Goal: Complete application form

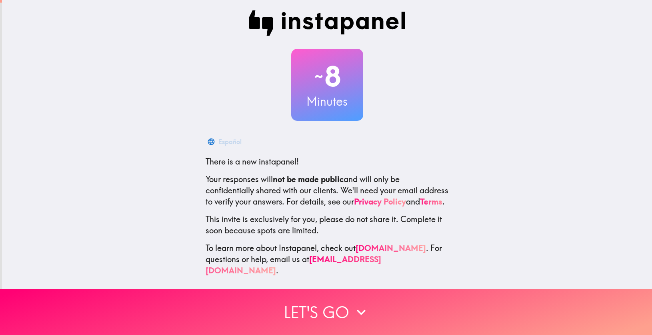
scroll to position [8, 0]
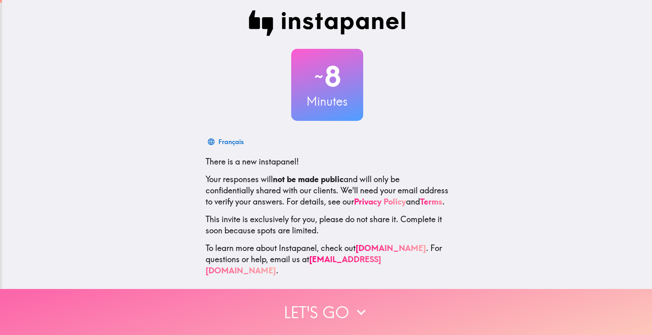
click at [319, 297] on button "Let's go" at bounding box center [326, 312] width 652 height 46
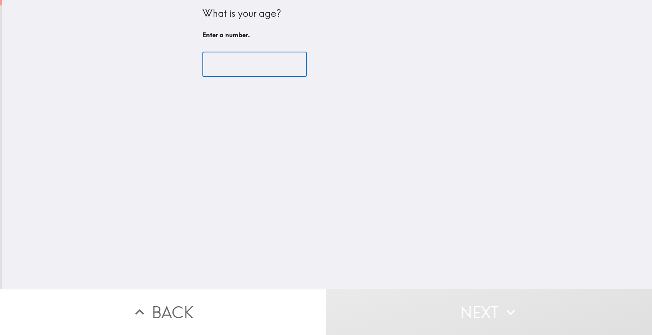
click at [259, 65] on input "number" at bounding box center [255, 64] width 104 height 25
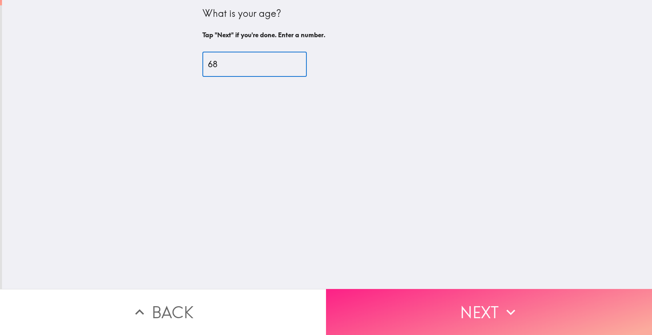
type input "68"
click at [429, 296] on button "Next" at bounding box center [489, 312] width 326 height 46
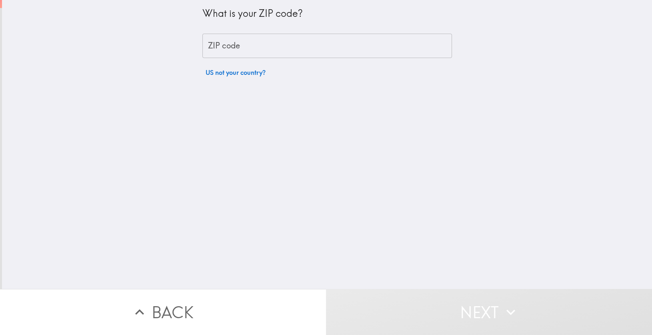
click at [266, 43] on input "ZIP code" at bounding box center [328, 46] width 250 height 25
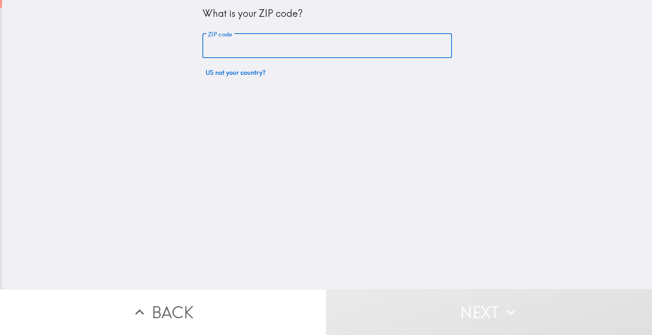
type input "32327"
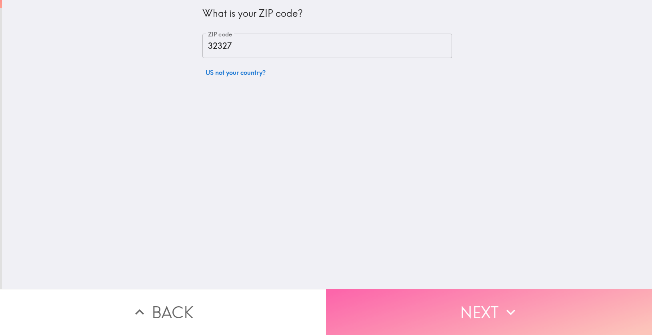
click at [449, 304] on button "Next" at bounding box center [489, 312] width 326 height 46
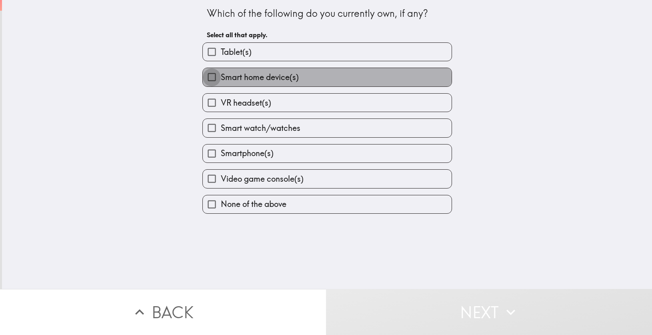
click at [214, 80] on input "Smart home device(s)" at bounding box center [212, 77] width 18 height 18
checkbox input "true"
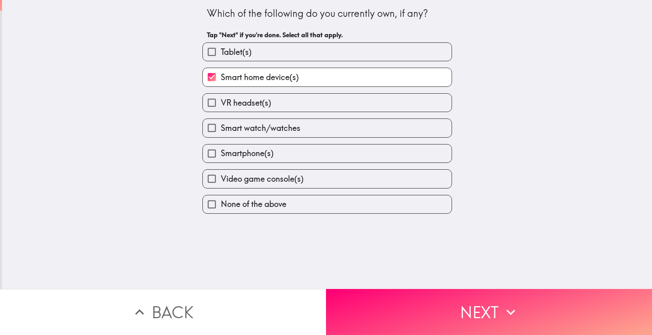
click at [221, 127] on span "Smart watch/watches" at bounding box center [261, 127] width 80 height 11
click at [218, 127] on input "Smart watch/watches" at bounding box center [212, 128] width 18 height 18
checkbox input "true"
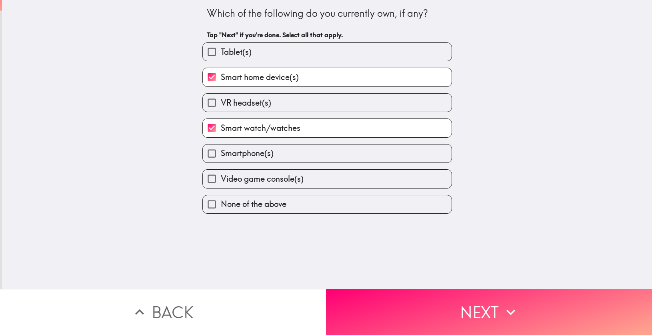
click at [223, 155] on span "Smartphone(s)" at bounding box center [247, 153] width 53 height 11
click at [221, 155] on input "Smartphone(s)" at bounding box center [212, 153] width 18 height 18
checkbox input "true"
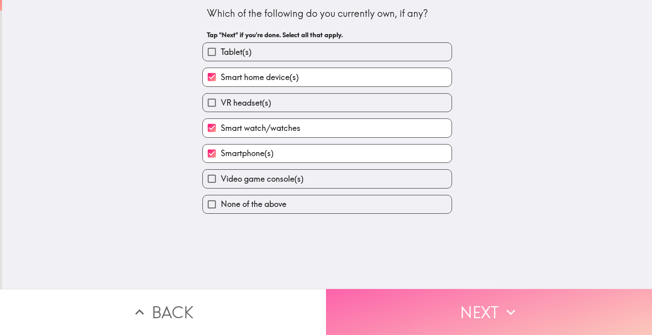
click at [489, 303] on button "Next" at bounding box center [489, 312] width 326 height 46
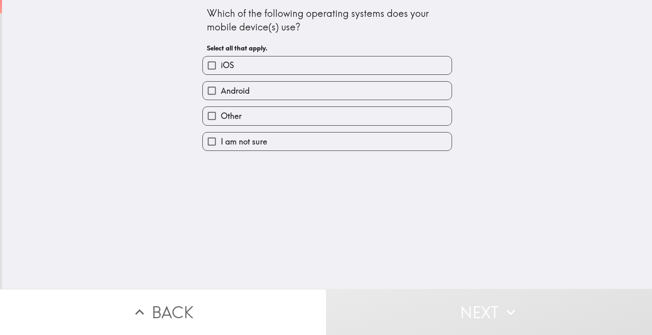
click at [233, 90] on span "Android" at bounding box center [235, 90] width 29 height 11
click at [221, 90] on input "Android" at bounding box center [212, 91] width 18 height 18
checkbox input "true"
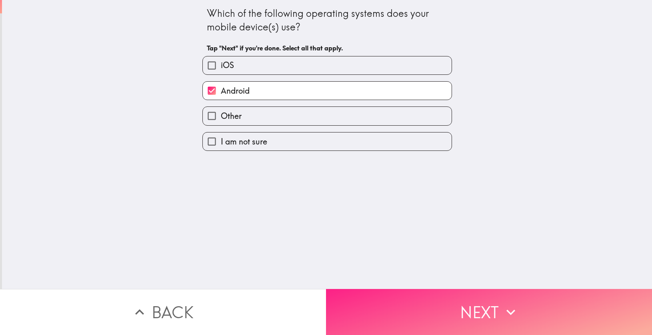
click at [447, 301] on button "Next" at bounding box center [489, 312] width 326 height 46
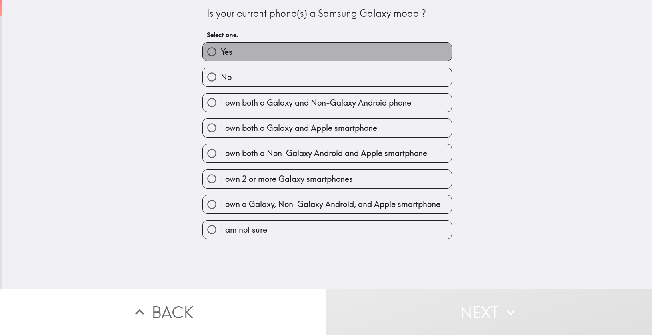
click at [250, 54] on label "Yes" at bounding box center [327, 52] width 249 height 18
click at [221, 54] on input "Yes" at bounding box center [212, 52] width 18 height 18
radio input "true"
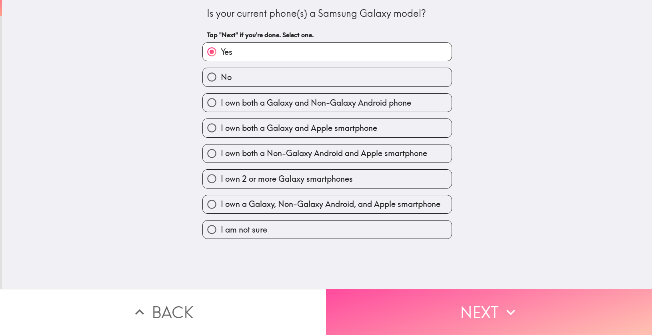
click at [461, 293] on button "Next" at bounding box center [489, 312] width 326 height 46
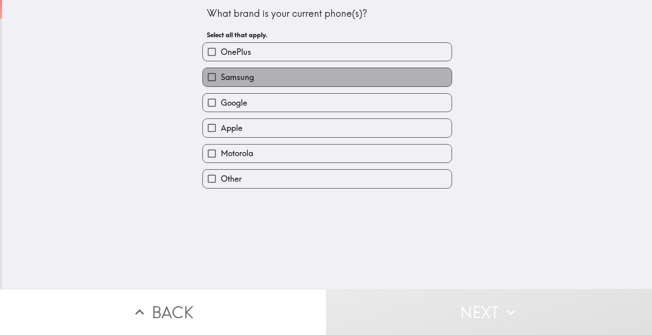
click at [241, 79] on span "Samsung" at bounding box center [237, 77] width 33 height 11
click at [221, 79] on input "Samsung" at bounding box center [212, 77] width 18 height 18
checkbox input "true"
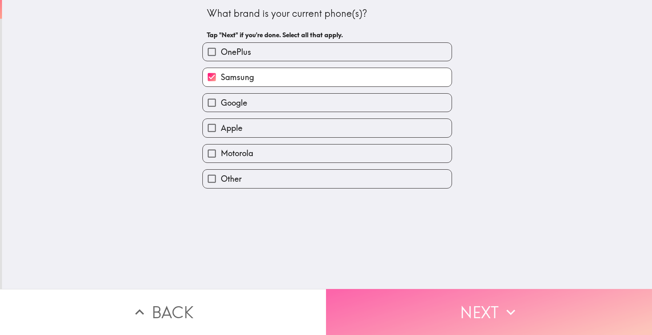
click at [492, 307] on button "Next" at bounding box center [489, 312] width 326 height 46
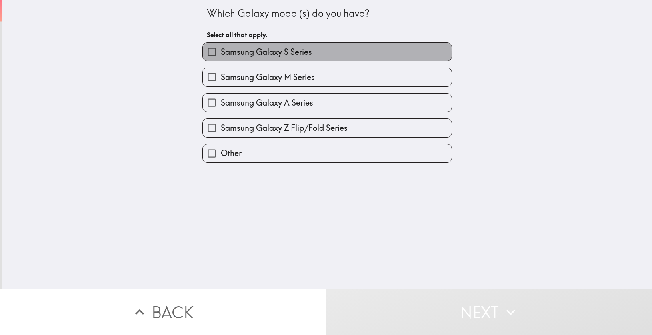
click at [233, 54] on span "Samsung Galaxy S Series" at bounding box center [266, 51] width 91 height 11
click at [221, 54] on input "Samsung Galaxy S Series" at bounding box center [212, 52] width 18 height 18
checkbox input "true"
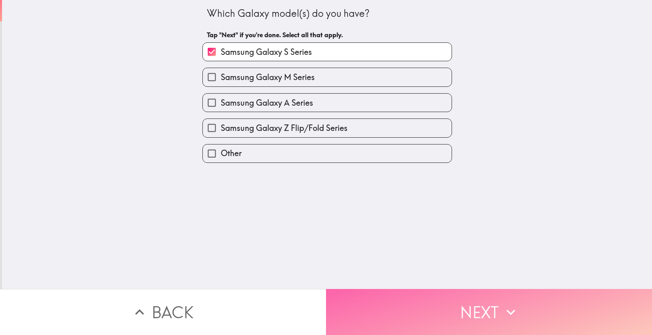
click at [492, 297] on button "Next" at bounding box center [489, 312] width 326 height 46
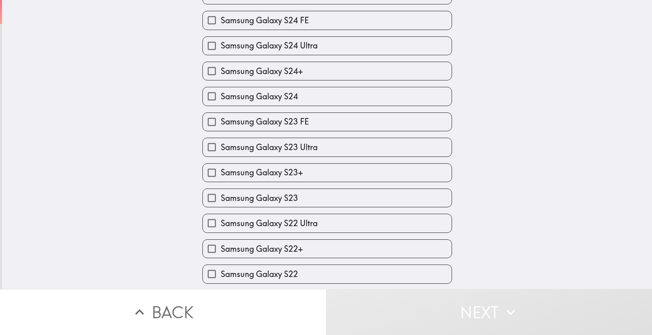
scroll to position [160, 0]
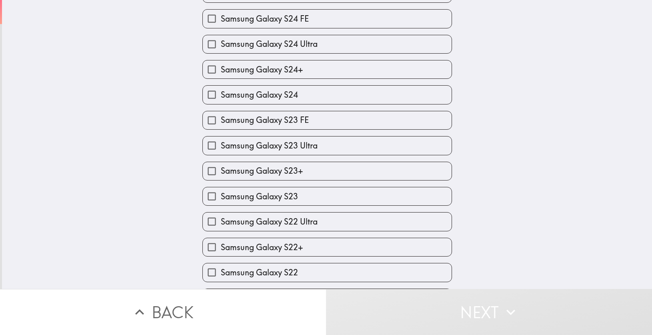
click at [258, 147] on span "Samsung Galaxy S23 Ultra" at bounding box center [269, 145] width 97 height 11
click at [221, 147] on input "Samsung Galaxy S23 Ultra" at bounding box center [212, 145] width 18 height 18
checkbox input "true"
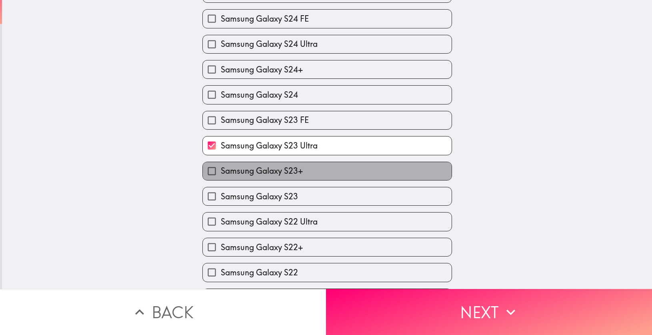
click at [325, 180] on label "Samsung Galaxy S23+" at bounding box center [327, 171] width 249 height 18
click at [221, 180] on input "Samsung Galaxy S23+" at bounding box center [212, 171] width 18 height 18
checkbox input "true"
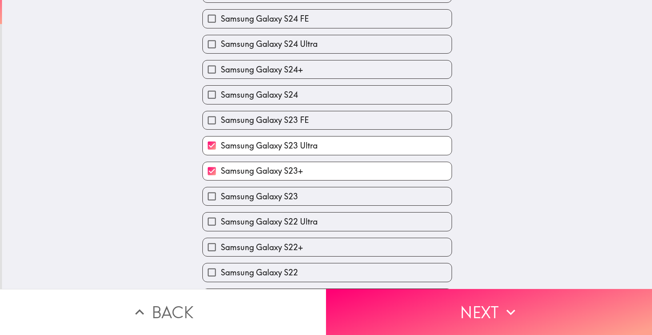
click at [340, 152] on label "Samsung Galaxy S23 Ultra" at bounding box center [327, 145] width 249 height 18
click at [221, 152] on input "Samsung Galaxy S23 Ultra" at bounding box center [212, 145] width 18 height 18
checkbox input "false"
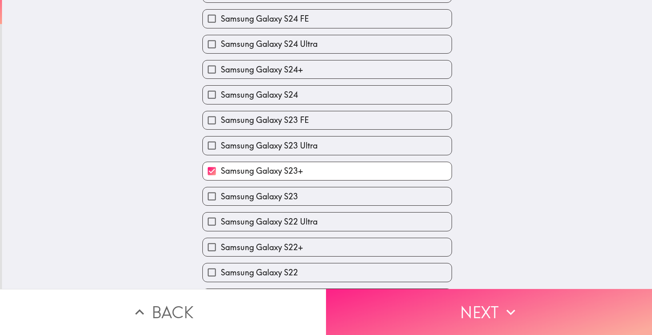
click at [477, 291] on button "Next" at bounding box center [489, 312] width 326 height 46
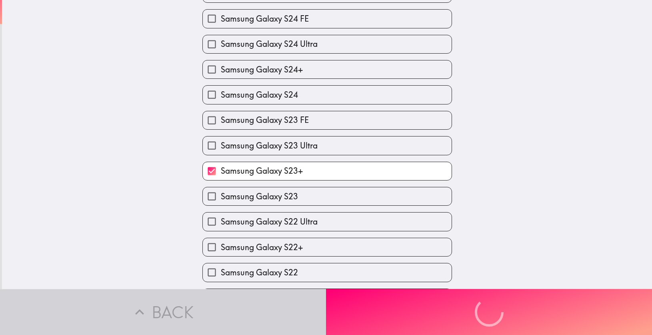
scroll to position [0, 0]
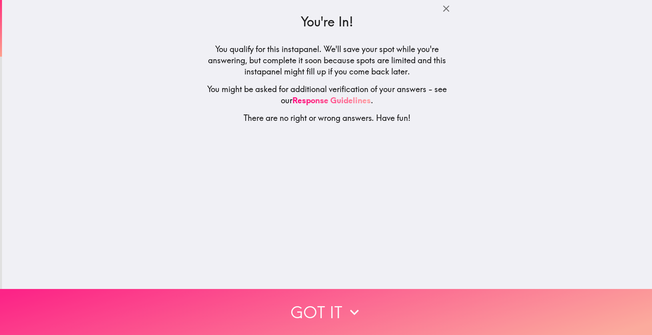
click at [337, 293] on button "Got it" at bounding box center [326, 312] width 652 height 46
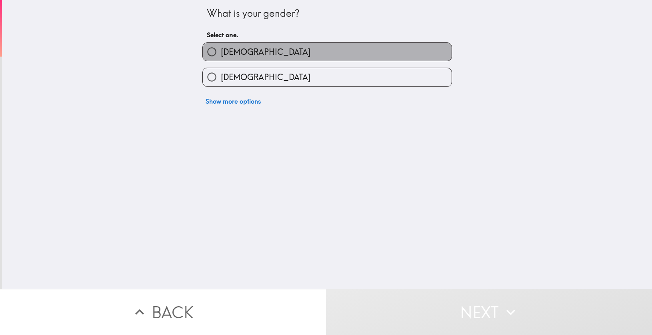
click at [234, 53] on label "[DEMOGRAPHIC_DATA]" at bounding box center [327, 52] width 249 height 18
click at [221, 53] on input "[DEMOGRAPHIC_DATA]" at bounding box center [212, 52] width 18 height 18
radio input "true"
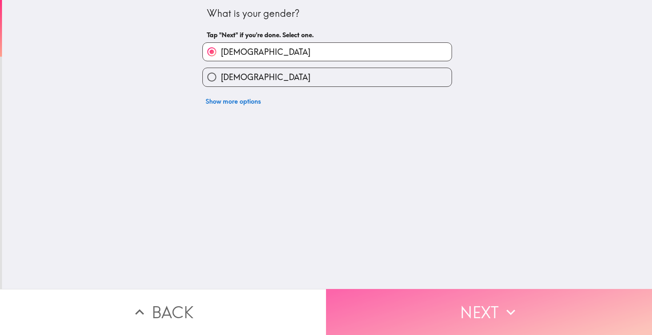
click at [463, 289] on button "Next" at bounding box center [489, 312] width 326 height 46
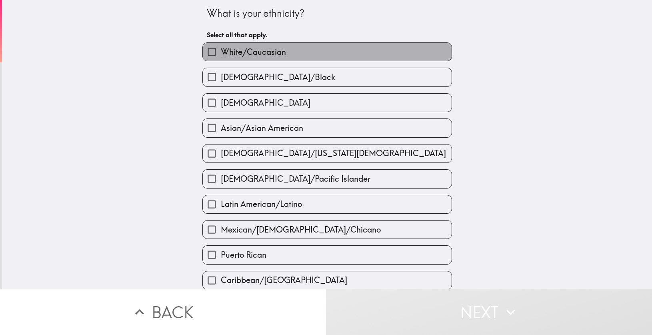
click at [257, 50] on span "White/Caucasian" at bounding box center [253, 51] width 65 height 11
click at [221, 50] on input "White/Caucasian" at bounding box center [212, 52] width 18 height 18
checkbox input "true"
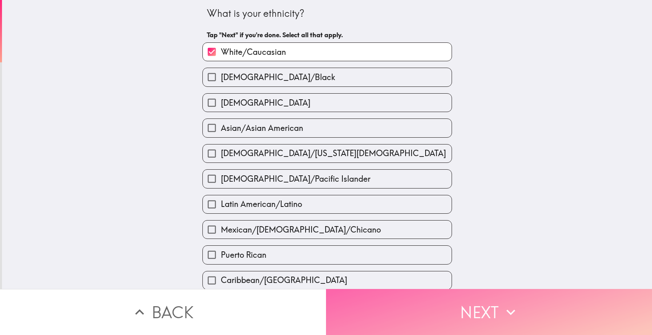
click at [498, 320] on button "Next" at bounding box center [489, 312] width 326 height 46
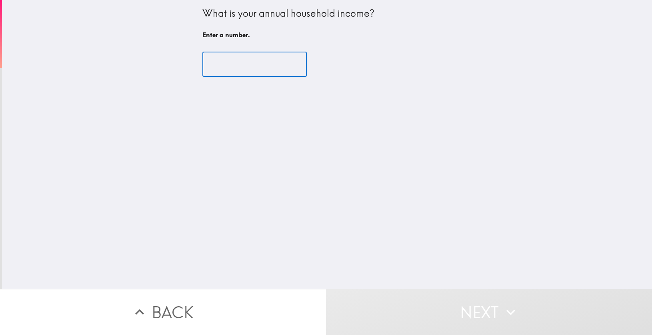
click at [258, 69] on input "number" at bounding box center [255, 64] width 104 height 25
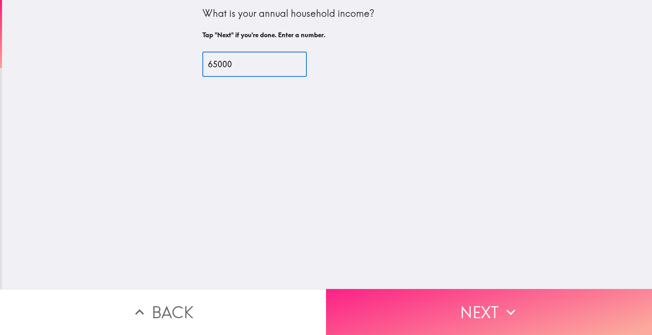
type input "65000"
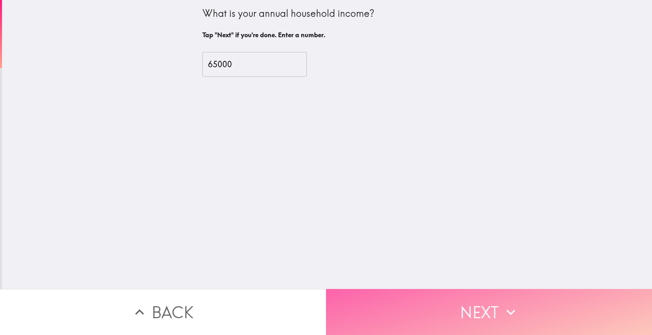
click at [482, 300] on button "Next" at bounding box center [489, 312] width 326 height 46
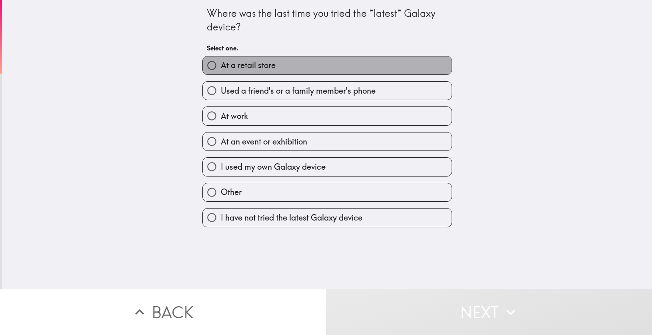
click at [280, 63] on label "At a retail store" at bounding box center [327, 65] width 249 height 18
click at [221, 63] on input "At a retail store" at bounding box center [212, 65] width 18 height 18
radio input "true"
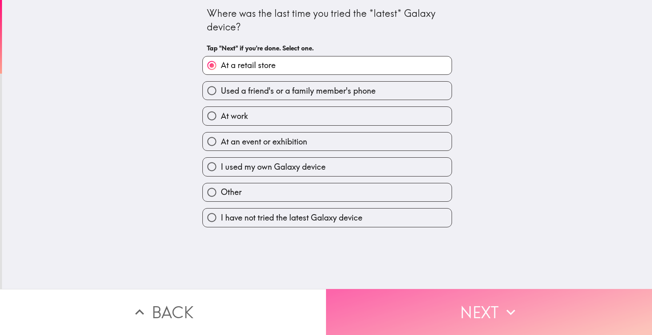
click at [528, 299] on button "Next" at bounding box center [489, 312] width 326 height 46
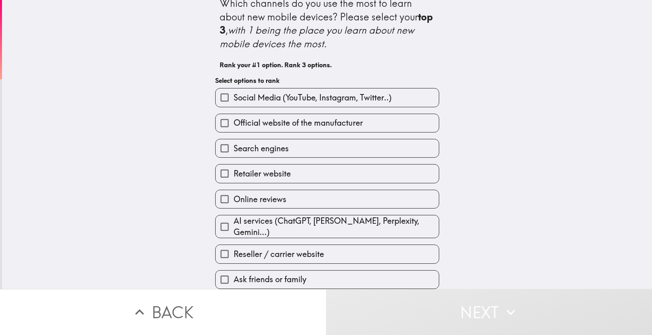
scroll to position [14, 0]
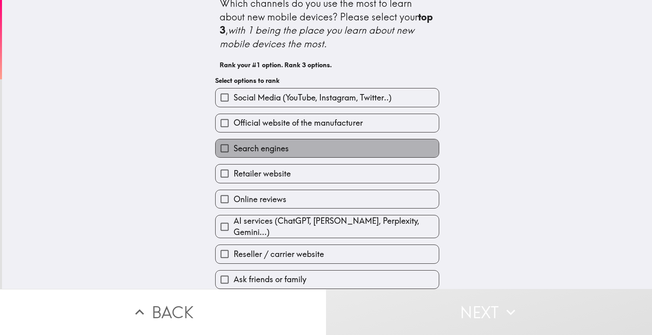
click at [285, 149] on label "Search engines" at bounding box center [327, 148] width 223 height 18
click at [234, 149] on input "Search engines" at bounding box center [225, 148] width 18 height 18
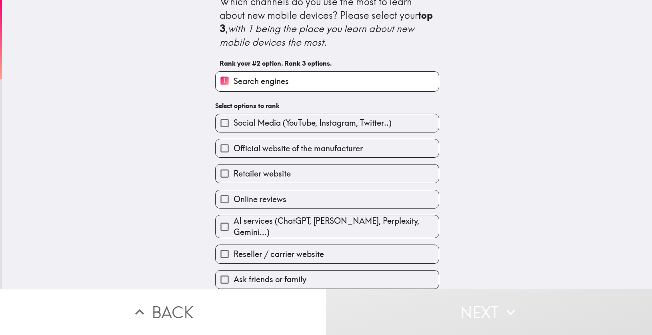
click at [345, 253] on label "Reseller / carrier website" at bounding box center [327, 254] width 223 height 18
click at [234, 253] on input "Reseller / carrier website" at bounding box center [225, 254] width 18 height 18
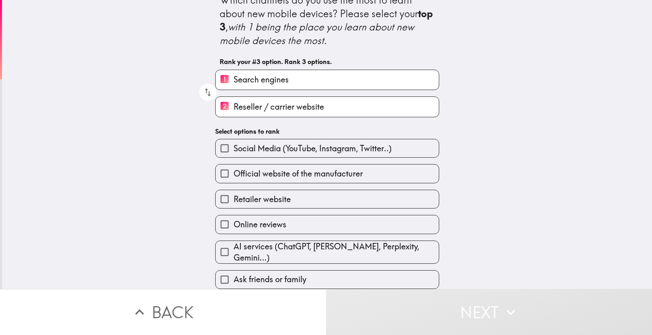
scroll to position [17, 0]
click at [307, 192] on label "Retailer website" at bounding box center [327, 199] width 223 height 18
click at [234, 192] on input "Retailer website" at bounding box center [225, 199] width 18 height 18
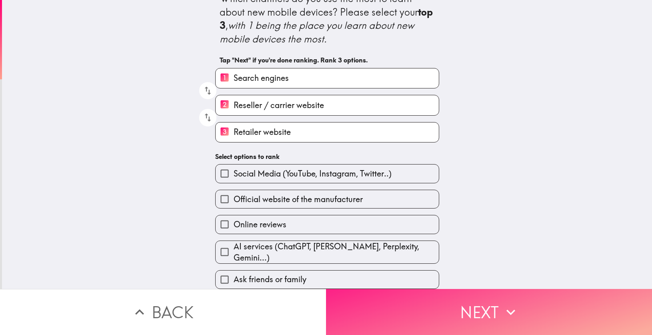
click at [490, 311] on button "Next" at bounding box center [489, 312] width 326 height 46
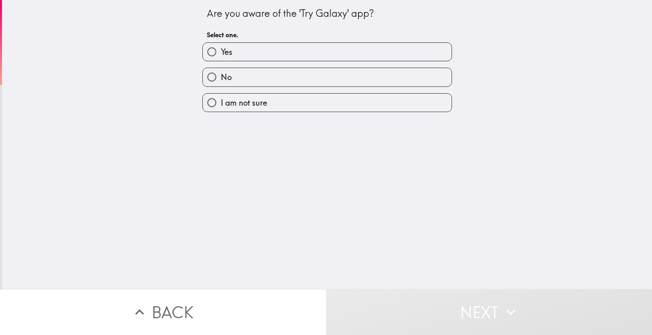
click at [253, 105] on span "I am not sure" at bounding box center [244, 102] width 46 height 11
click at [221, 105] on input "I am not sure" at bounding box center [212, 103] width 18 height 18
radio input "true"
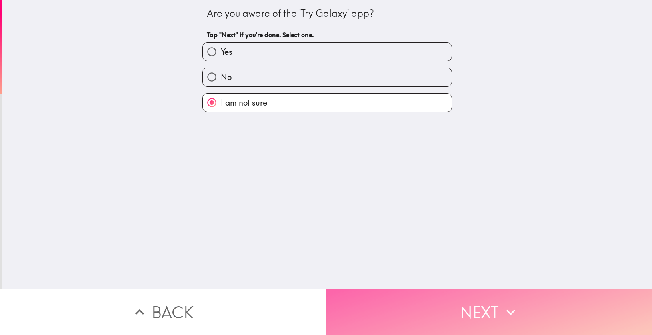
click at [514, 306] on icon "button" at bounding box center [511, 312] width 18 height 18
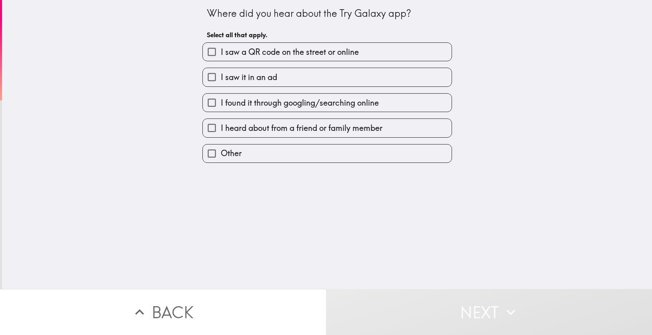
click at [263, 79] on span "I saw it in an ad" at bounding box center [249, 77] width 56 height 11
click at [221, 79] on input "I saw it in an ad" at bounding box center [212, 77] width 18 height 18
checkbox input "true"
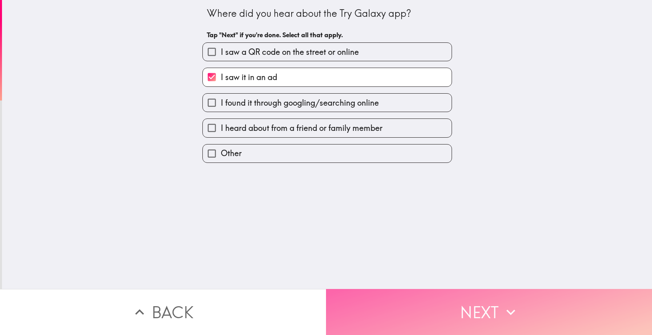
click at [513, 303] on icon "button" at bounding box center [511, 312] width 18 height 18
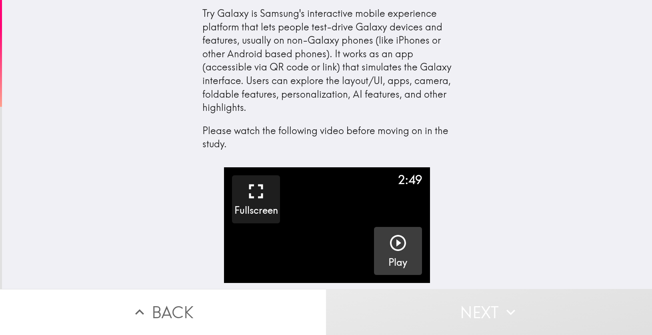
click at [390, 244] on icon "button" at bounding box center [398, 242] width 19 height 19
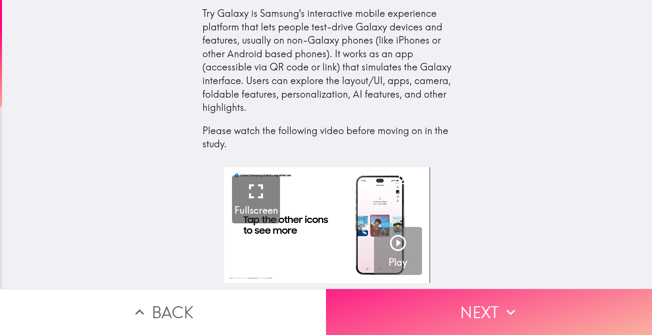
click at [491, 321] on button "Next" at bounding box center [489, 312] width 326 height 46
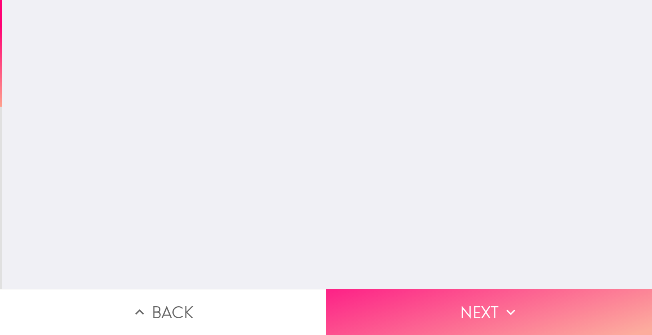
click at [491, 321] on button "Next" at bounding box center [489, 312] width 326 height 46
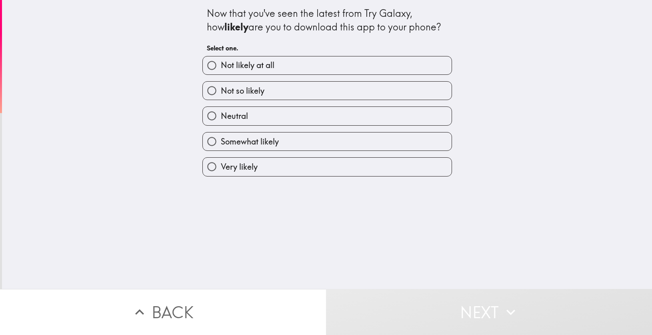
click at [286, 90] on label "Not so likely" at bounding box center [327, 91] width 249 height 18
click at [221, 90] on input "Not so likely" at bounding box center [212, 91] width 18 height 18
radio input "true"
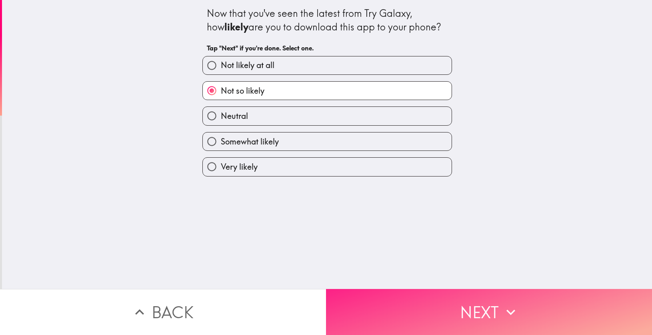
click at [492, 298] on button "Next" at bounding box center [489, 312] width 326 height 46
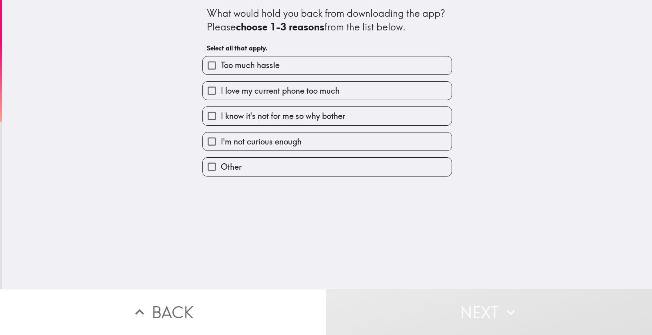
click at [288, 145] on span "I'm not curious enough" at bounding box center [261, 141] width 81 height 11
click at [221, 145] on input "I'm not curious enough" at bounding box center [212, 141] width 18 height 18
checkbox input "true"
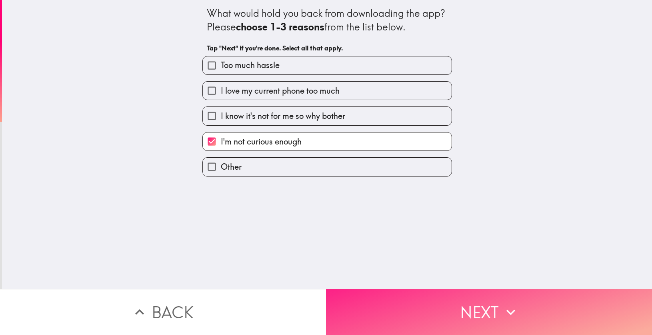
click at [507, 309] on icon "button" at bounding box center [511, 312] width 18 height 18
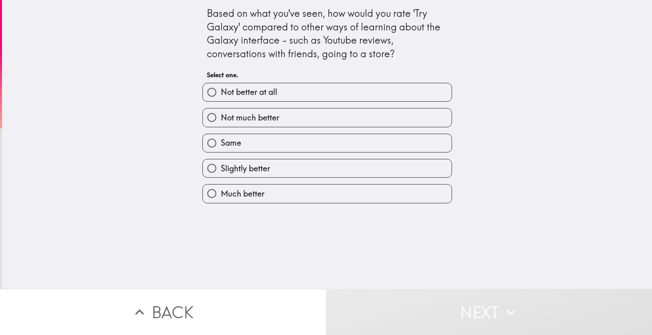
drag, startPoint x: 293, startPoint y: 194, endPoint x: 299, endPoint y: 198, distance: 6.9
click at [293, 194] on label "Much better" at bounding box center [327, 193] width 249 height 18
click at [221, 194] on input "Much better" at bounding box center [212, 193] width 18 height 18
radio input "true"
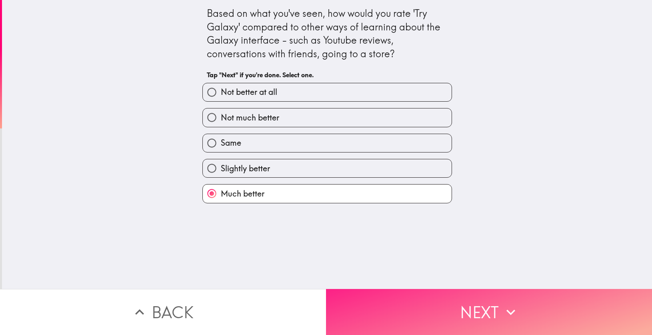
click at [475, 300] on button "Next" at bounding box center [489, 312] width 326 height 46
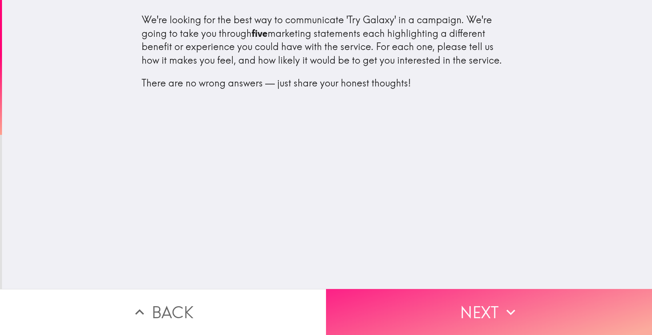
click at [456, 295] on button "Next" at bounding box center [489, 312] width 326 height 46
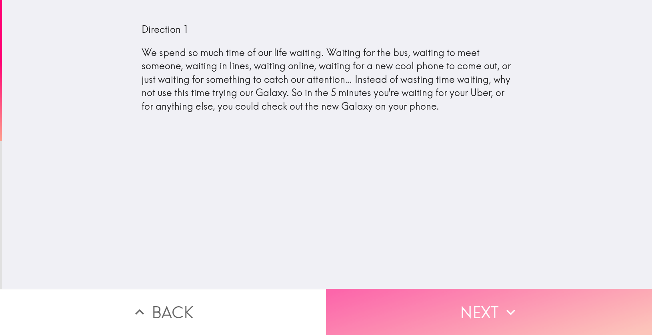
click at [492, 305] on button "Next" at bounding box center [489, 312] width 326 height 46
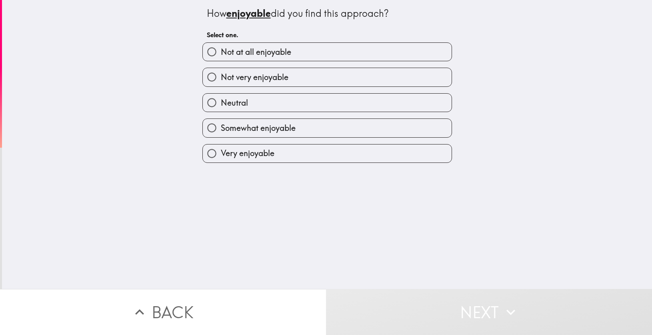
click at [270, 128] on span "Somewhat enjoyable" at bounding box center [258, 127] width 75 height 11
click at [221, 128] on input "Somewhat enjoyable" at bounding box center [212, 128] width 18 height 18
radio input "true"
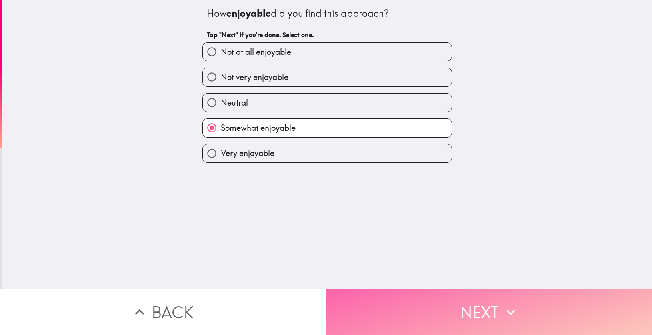
click at [465, 290] on button "Next" at bounding box center [489, 312] width 326 height 46
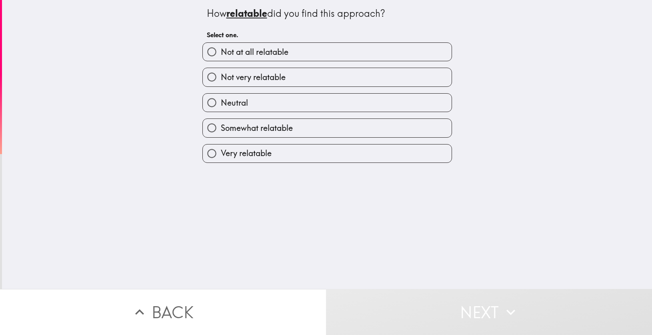
click at [263, 152] on span "Very relatable" at bounding box center [246, 153] width 51 height 11
click at [221, 152] on input "Very relatable" at bounding box center [212, 153] width 18 height 18
radio input "true"
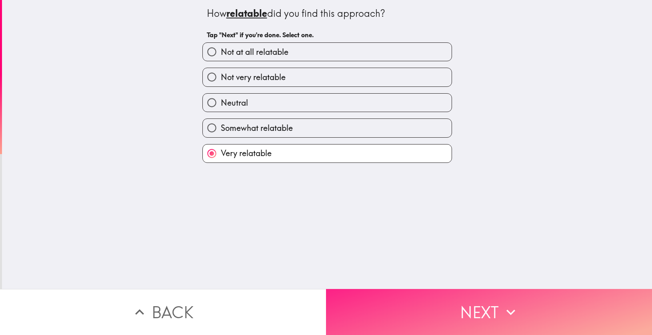
click at [469, 299] on button "Next" at bounding box center [489, 312] width 326 height 46
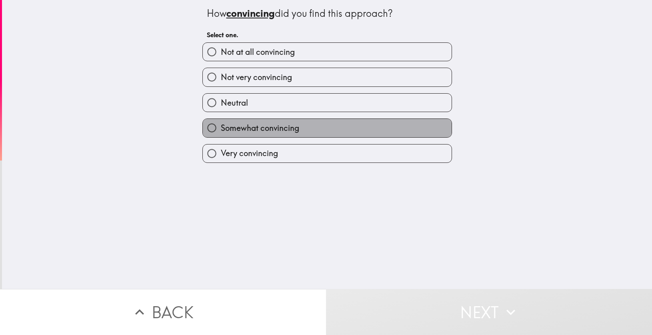
click at [275, 132] on span "Somewhat convincing" at bounding box center [260, 127] width 78 height 11
click at [221, 132] on input "Somewhat convincing" at bounding box center [212, 128] width 18 height 18
radio input "true"
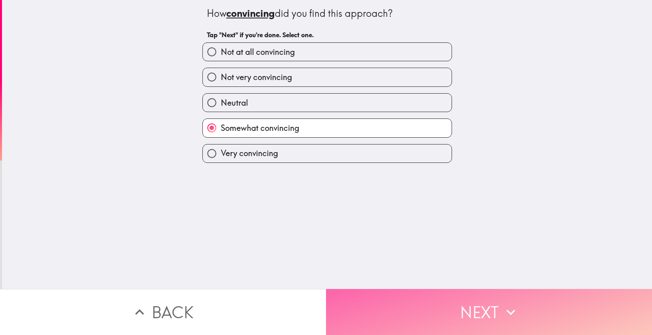
click at [461, 292] on button "Next" at bounding box center [489, 312] width 326 height 46
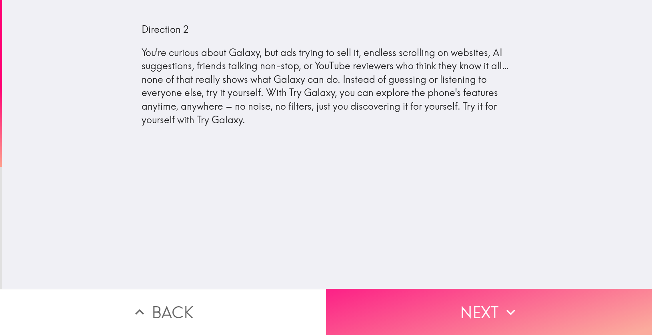
click at [489, 297] on button "Next" at bounding box center [489, 312] width 326 height 46
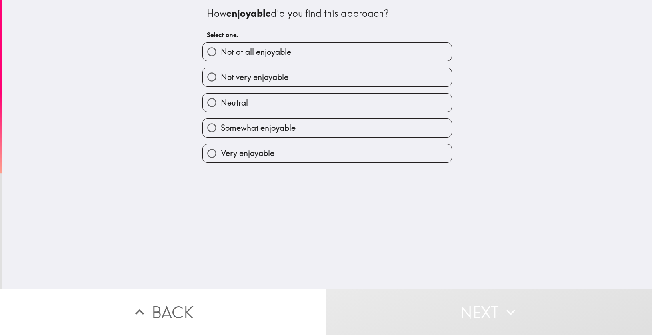
click at [267, 97] on label "Neutral" at bounding box center [327, 103] width 249 height 18
click at [221, 97] on input "Neutral" at bounding box center [212, 103] width 18 height 18
radio input "true"
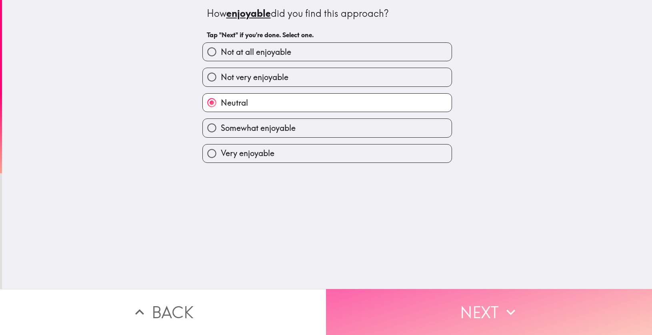
click at [479, 303] on button "Next" at bounding box center [489, 312] width 326 height 46
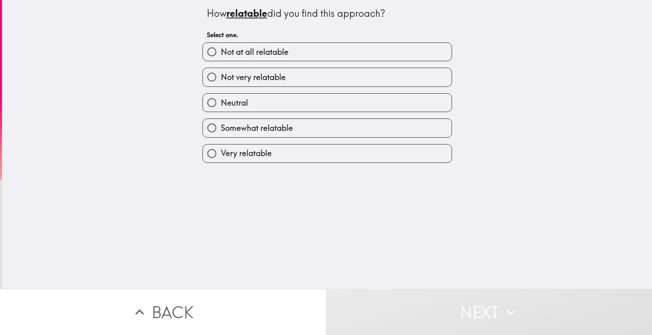
click at [275, 80] on span "Not very relatable" at bounding box center [253, 77] width 65 height 11
click at [221, 80] on input "Not very relatable" at bounding box center [212, 77] width 18 height 18
radio input "true"
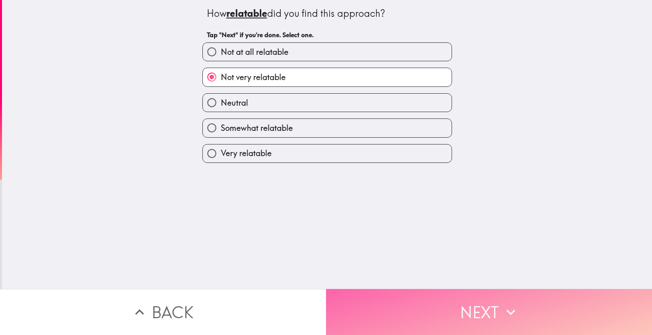
click at [476, 298] on button "Next" at bounding box center [489, 312] width 326 height 46
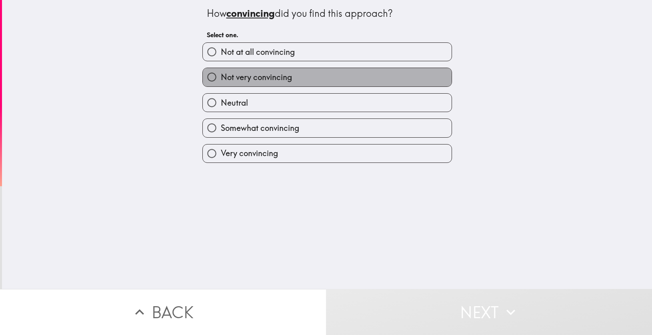
click at [281, 78] on span "Not very convincing" at bounding box center [256, 77] width 71 height 11
click at [221, 78] on input "Not very convincing" at bounding box center [212, 77] width 18 height 18
radio input "true"
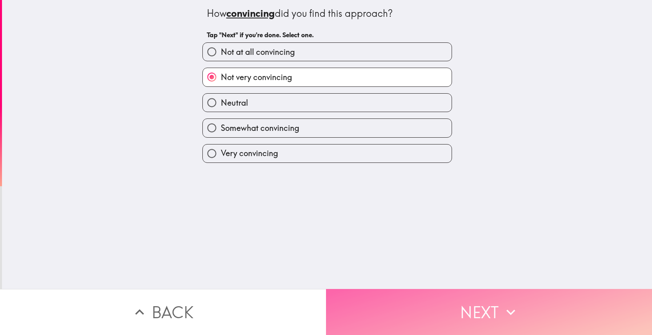
click at [468, 304] on button "Next" at bounding box center [489, 312] width 326 height 46
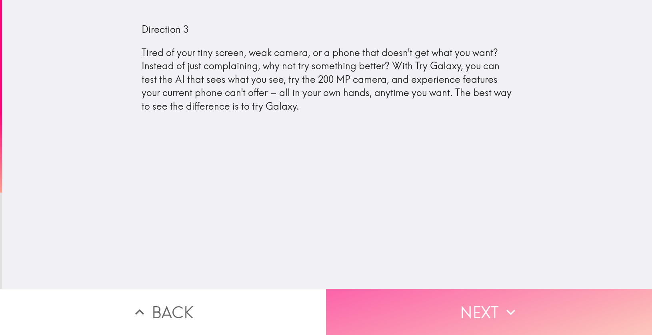
click at [455, 306] on button "Next" at bounding box center [489, 312] width 326 height 46
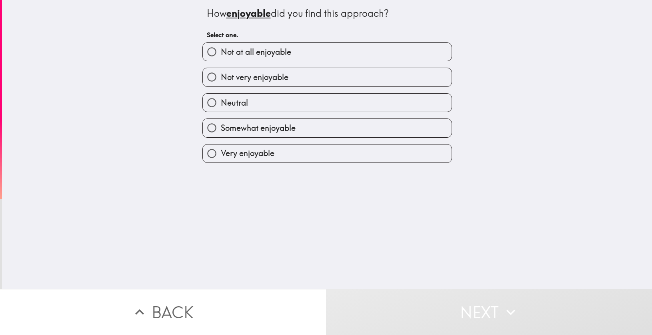
click at [295, 130] on label "Somewhat enjoyable" at bounding box center [327, 128] width 249 height 18
click at [221, 130] on input "Somewhat enjoyable" at bounding box center [212, 128] width 18 height 18
radio input "true"
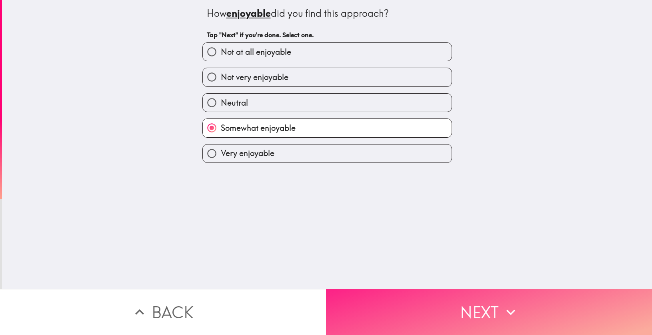
click at [451, 294] on button "Next" at bounding box center [489, 312] width 326 height 46
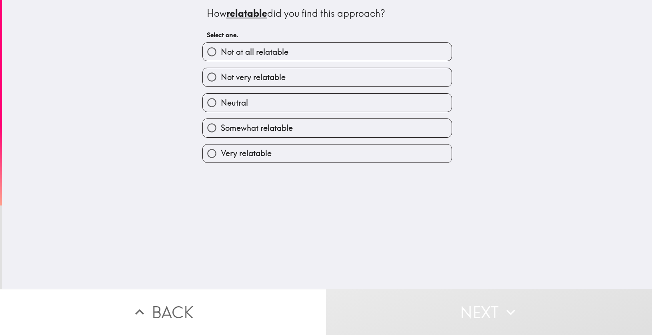
click at [287, 124] on span "Somewhat relatable" at bounding box center [257, 127] width 72 height 11
click at [221, 124] on input "Somewhat relatable" at bounding box center [212, 128] width 18 height 18
radio input "true"
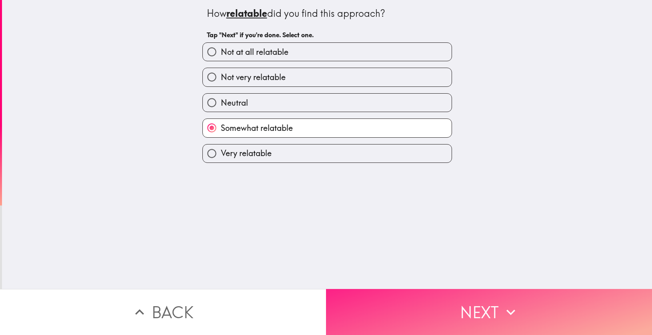
click at [457, 296] on button "Next" at bounding box center [489, 312] width 326 height 46
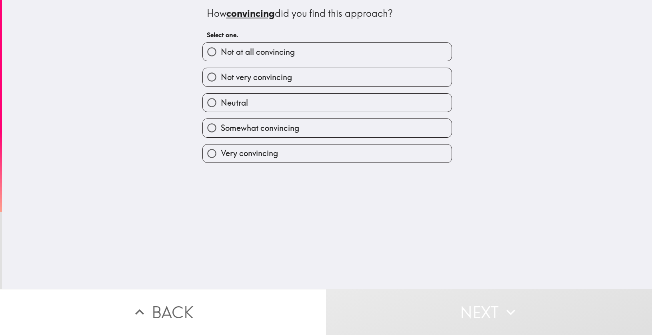
click at [285, 99] on label "Neutral" at bounding box center [327, 103] width 249 height 18
click at [221, 99] on input "Neutral" at bounding box center [212, 103] width 18 height 18
radio input "true"
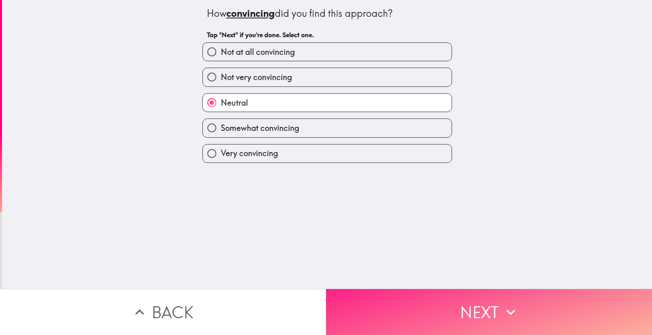
click at [466, 283] on div "How convincing did you find this approach? Tap "Next" if you're done. Select on…" at bounding box center [326, 167] width 652 height 335
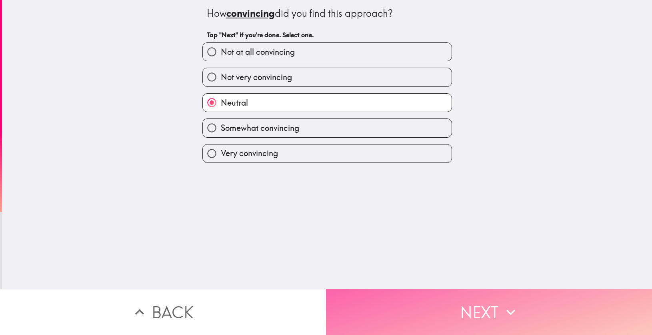
click at [465, 292] on button "Next" at bounding box center [489, 312] width 326 height 46
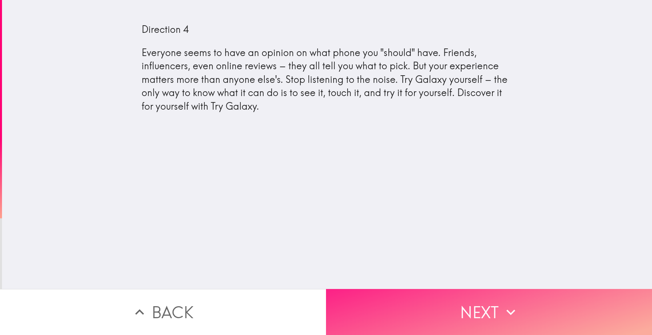
click at [444, 310] on button "Next" at bounding box center [489, 312] width 326 height 46
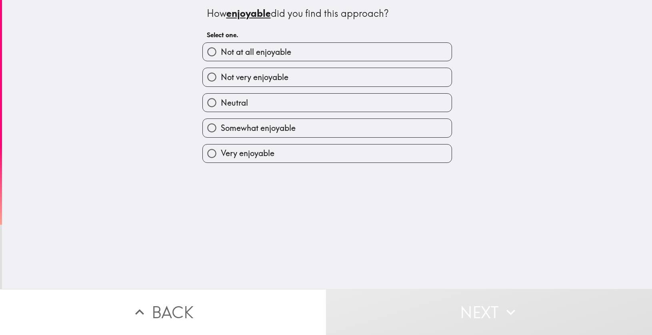
click at [273, 102] on label "Neutral" at bounding box center [327, 103] width 249 height 18
click at [221, 102] on input "Neutral" at bounding box center [212, 103] width 18 height 18
radio input "true"
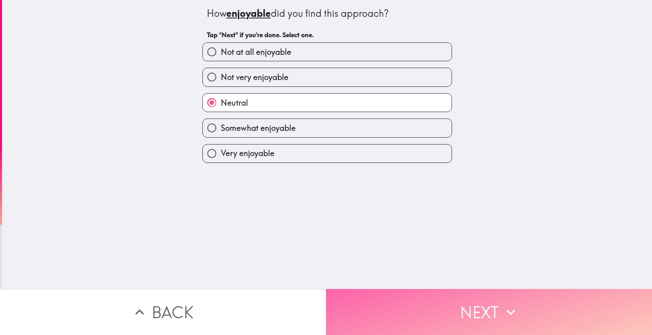
click at [451, 292] on button "Next" at bounding box center [489, 312] width 326 height 46
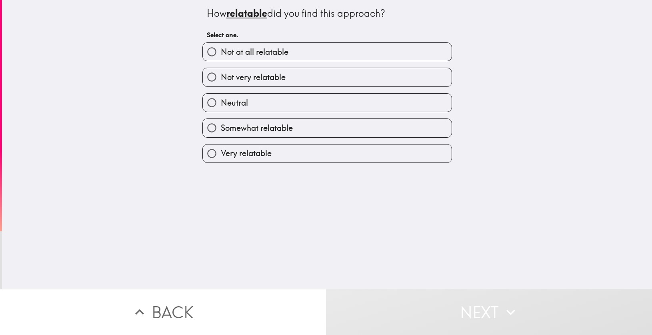
click at [290, 78] on label "Not very relatable" at bounding box center [327, 77] width 249 height 18
click at [221, 78] on input "Not very relatable" at bounding box center [212, 77] width 18 height 18
radio input "true"
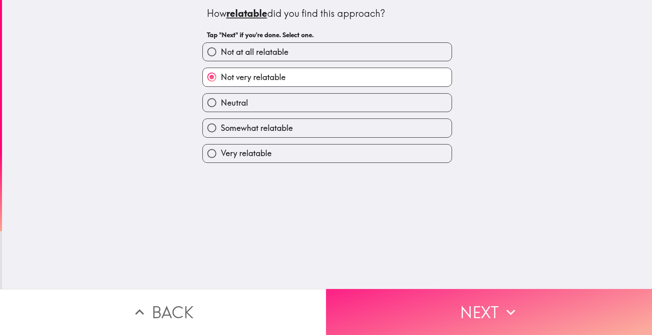
click at [447, 293] on button "Next" at bounding box center [489, 312] width 326 height 46
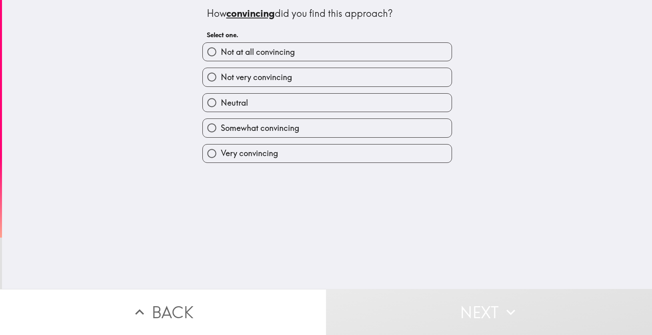
click at [303, 82] on label "Not very convincing" at bounding box center [327, 77] width 249 height 18
click at [221, 82] on input "Not very convincing" at bounding box center [212, 77] width 18 height 18
radio input "true"
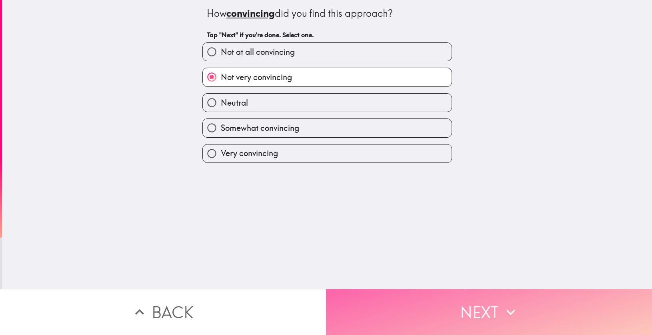
click at [437, 291] on button "Next" at bounding box center [489, 312] width 326 height 46
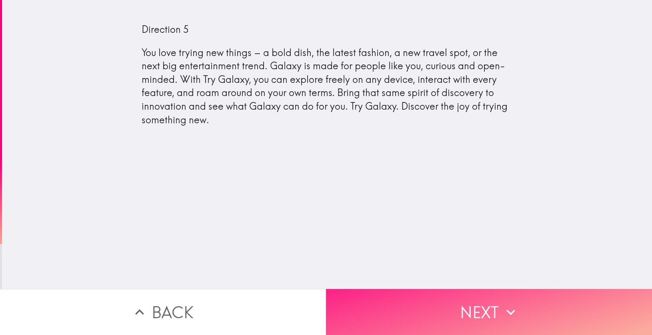
click at [485, 301] on button "Next" at bounding box center [489, 312] width 326 height 46
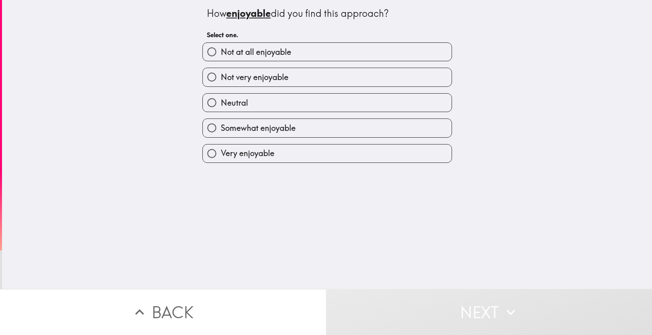
click at [273, 102] on label "Neutral" at bounding box center [327, 103] width 249 height 18
click at [221, 102] on input "Neutral" at bounding box center [212, 103] width 18 height 18
radio input "true"
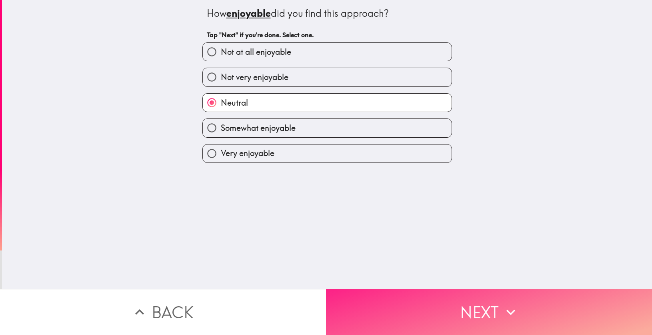
click at [435, 290] on button "Next" at bounding box center [489, 312] width 326 height 46
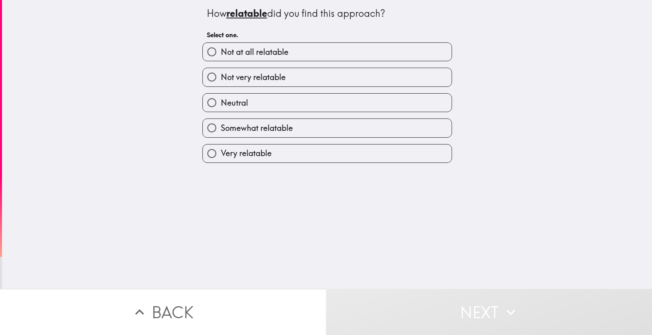
click at [289, 104] on label "Neutral" at bounding box center [327, 103] width 249 height 18
click at [221, 104] on input "Neutral" at bounding box center [212, 103] width 18 height 18
radio input "true"
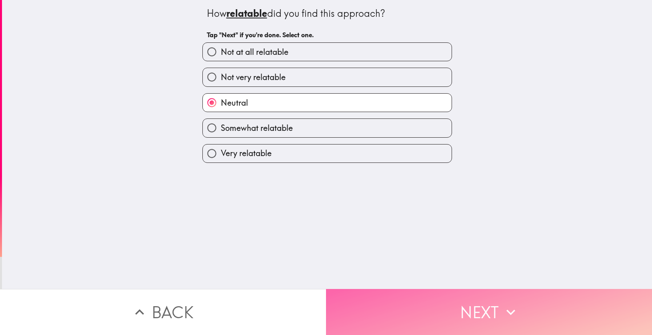
click at [431, 301] on button "Next" at bounding box center [489, 312] width 326 height 46
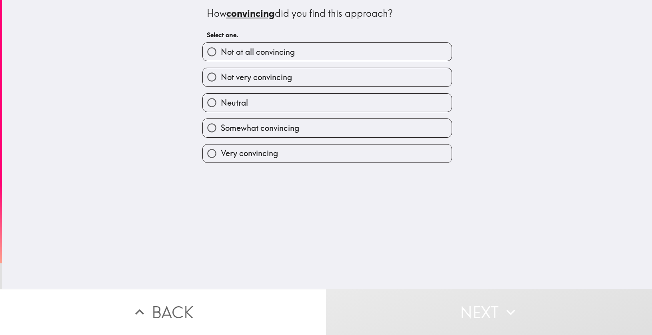
click at [299, 71] on label "Not very convincing" at bounding box center [327, 77] width 249 height 18
click at [221, 71] on input "Not very convincing" at bounding box center [212, 77] width 18 height 18
radio input "true"
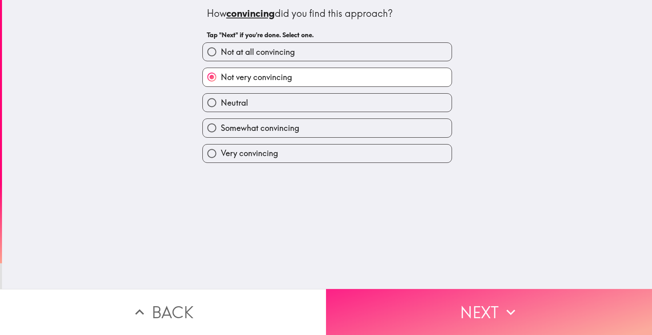
click at [445, 319] on button "Next" at bounding box center [489, 312] width 326 height 46
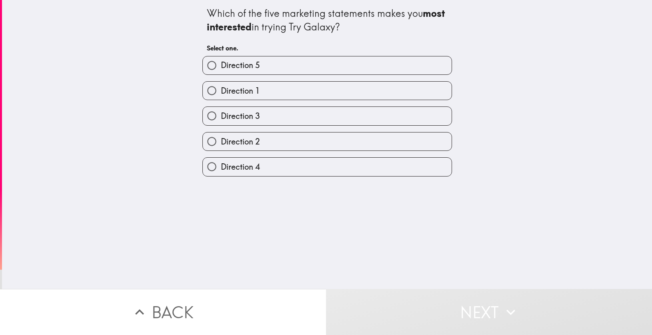
click at [270, 88] on label "Direction 1" at bounding box center [327, 91] width 249 height 18
click at [221, 88] on input "Direction 1" at bounding box center [212, 91] width 18 height 18
radio input "true"
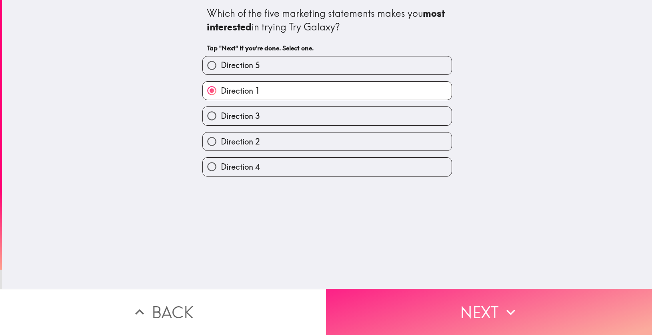
click at [443, 303] on button "Next" at bounding box center [489, 312] width 326 height 46
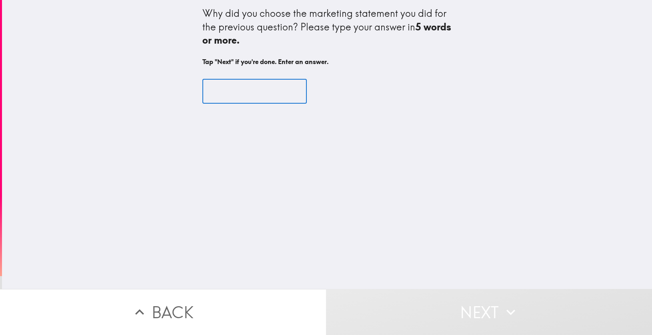
click at [258, 88] on input "text" at bounding box center [255, 91] width 104 height 25
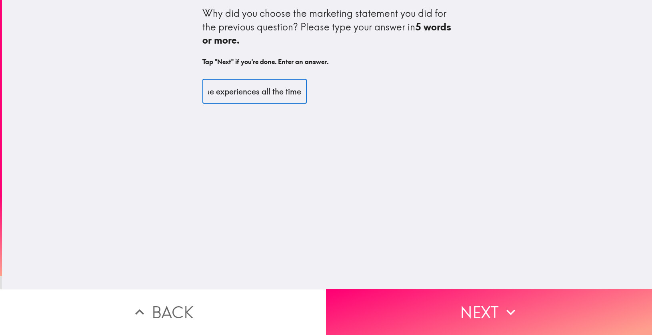
scroll to position [0, 246]
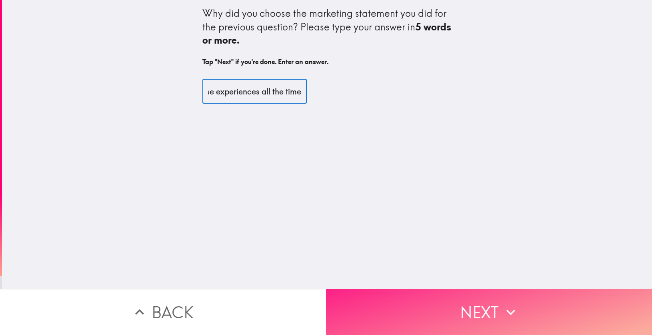
type input "I can see more of the relatable items in the wording and have these experiences…"
click at [461, 300] on button "Next" at bounding box center [489, 312] width 326 height 46
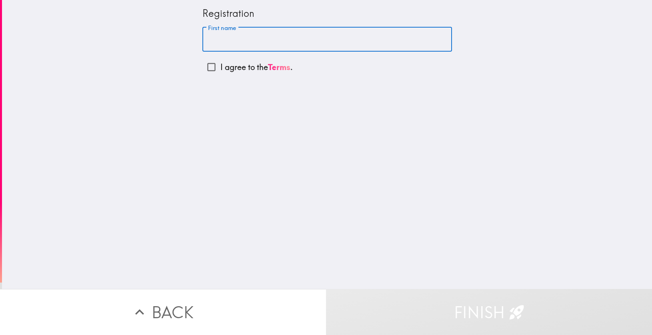
click at [229, 42] on input "First name" at bounding box center [328, 39] width 250 height 25
click at [206, 45] on input "First name" at bounding box center [328, 39] width 250 height 25
type input "Bill"
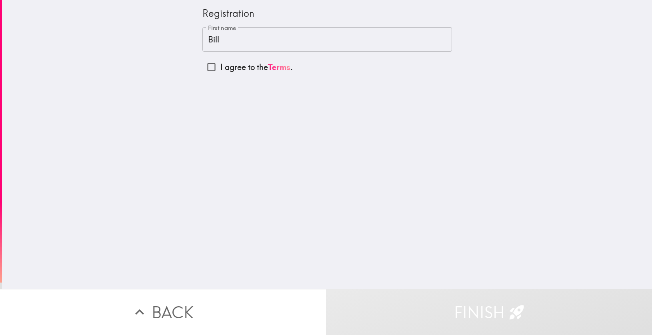
click at [246, 157] on div "Registration First name [PERSON_NAME] First name I agree to the Terms ." at bounding box center [327, 144] width 650 height 289
click at [207, 68] on input "I agree to the Terms ." at bounding box center [212, 67] width 18 height 18
checkbox input "true"
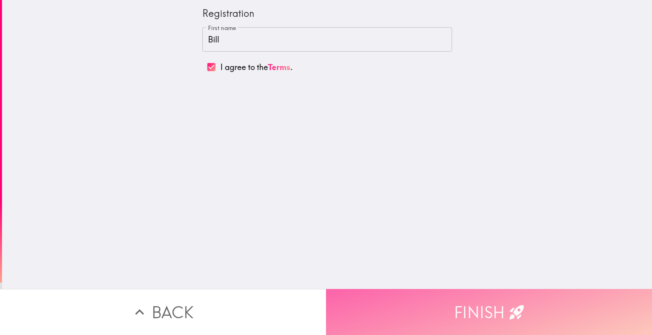
click at [449, 303] on button "Finish" at bounding box center [489, 312] width 326 height 46
